Goal: Obtain resource: Obtain resource

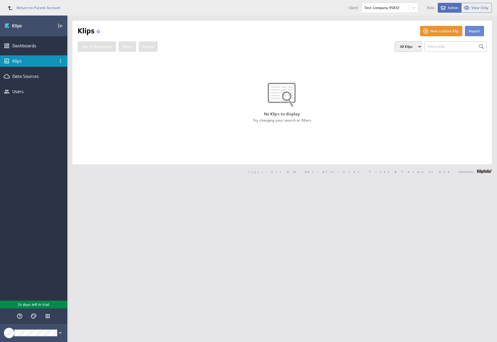
click at [470, 31] on button "Import" at bounding box center [474, 31] width 19 height 10
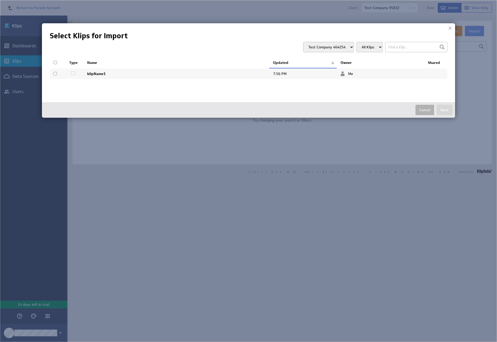
click at [55, 73] on input "checkbox" at bounding box center [55, 73] width 3 height 3
checkbox input "true"
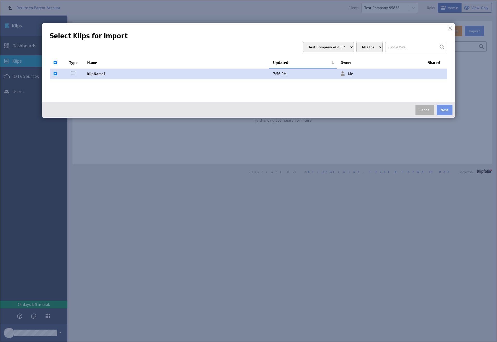
checkbox input "true"
click at [444, 110] on button "Next" at bounding box center [445, 110] width 16 height 10
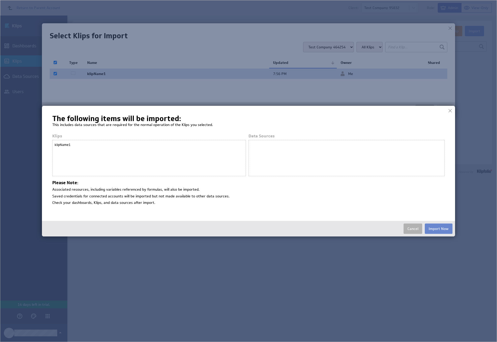
click at [438, 229] on button "Import Now" at bounding box center [439, 229] width 28 height 10
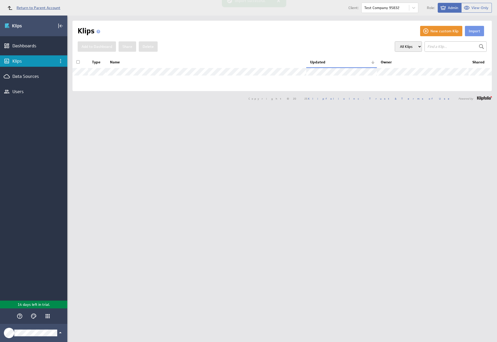
click at [31, 8] on span "Return to Parent Account" at bounding box center [39, 8] width 44 height 4
